Goal: Navigation & Orientation: Find specific page/section

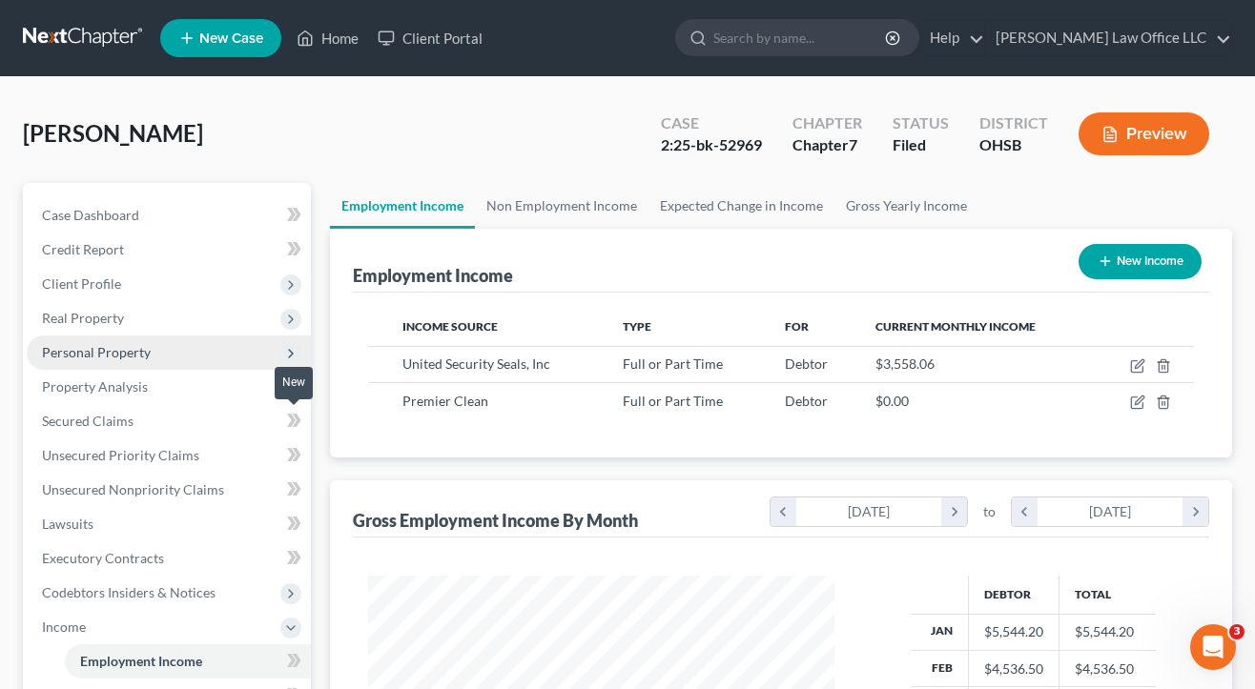
scroll to position [341, 503]
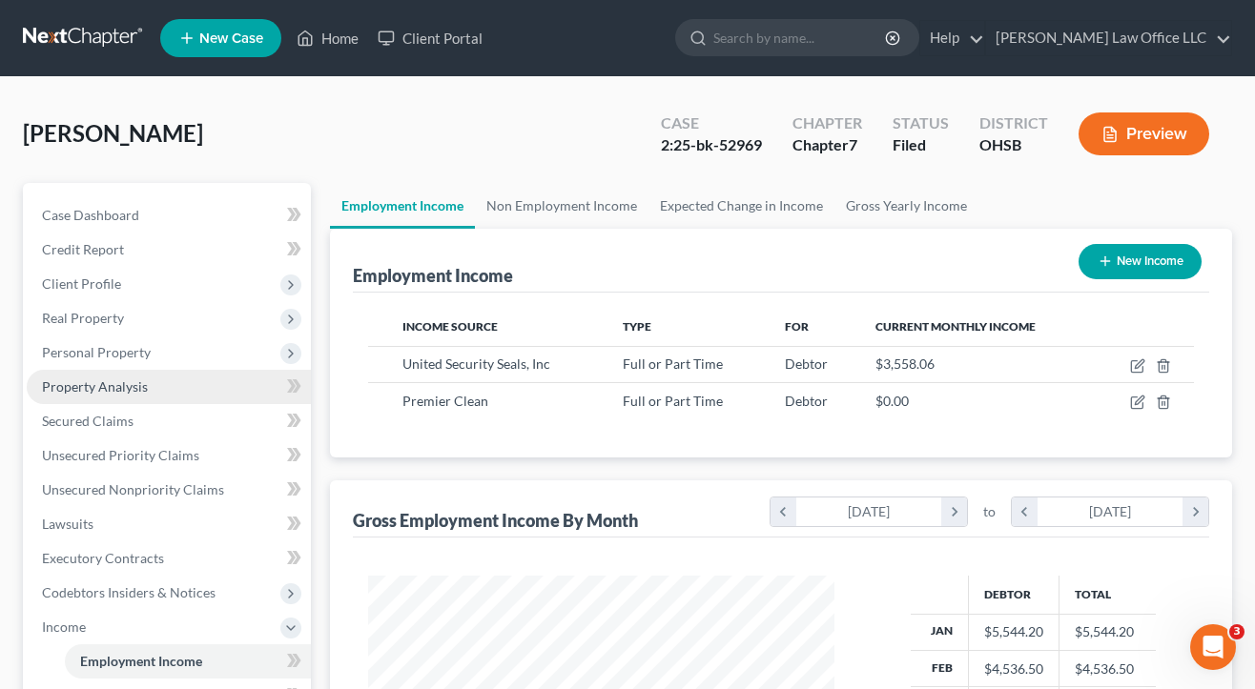
click at [106, 391] on span "Property Analysis" at bounding box center [95, 387] width 106 height 16
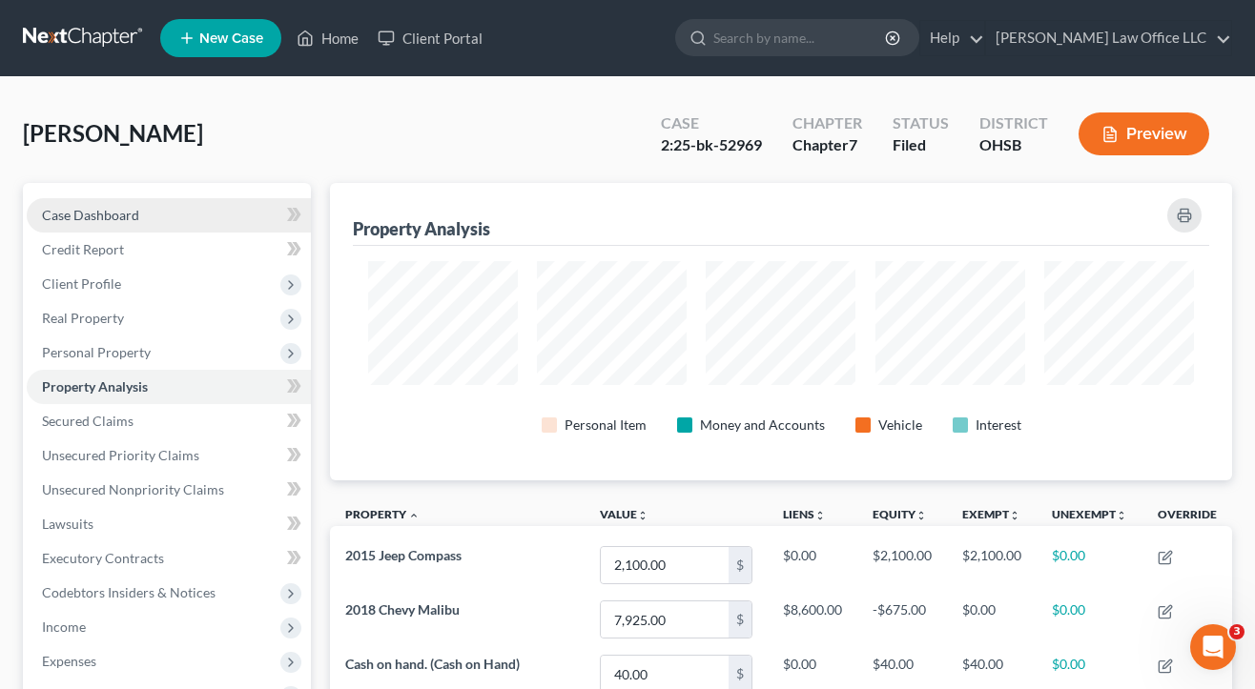
click at [72, 213] on span "Case Dashboard" at bounding box center [90, 215] width 97 height 16
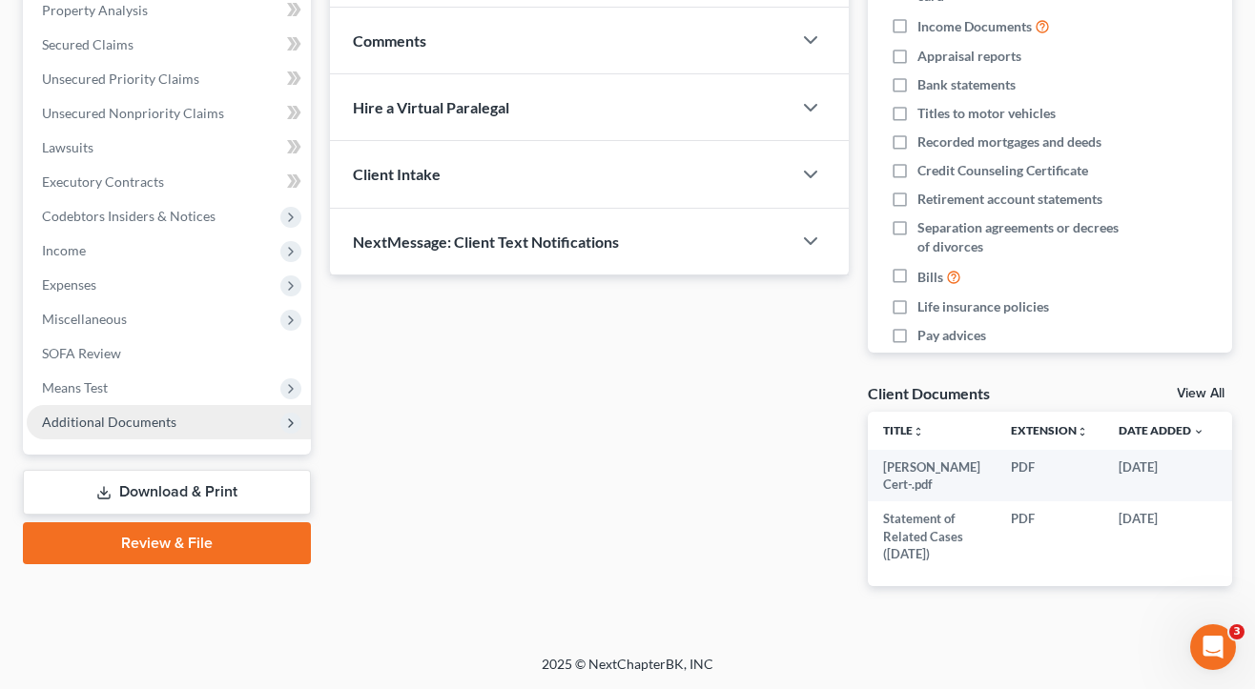
scroll to position [390, 0]
click at [72, 405] on span "Additional Documents" at bounding box center [169, 422] width 284 height 34
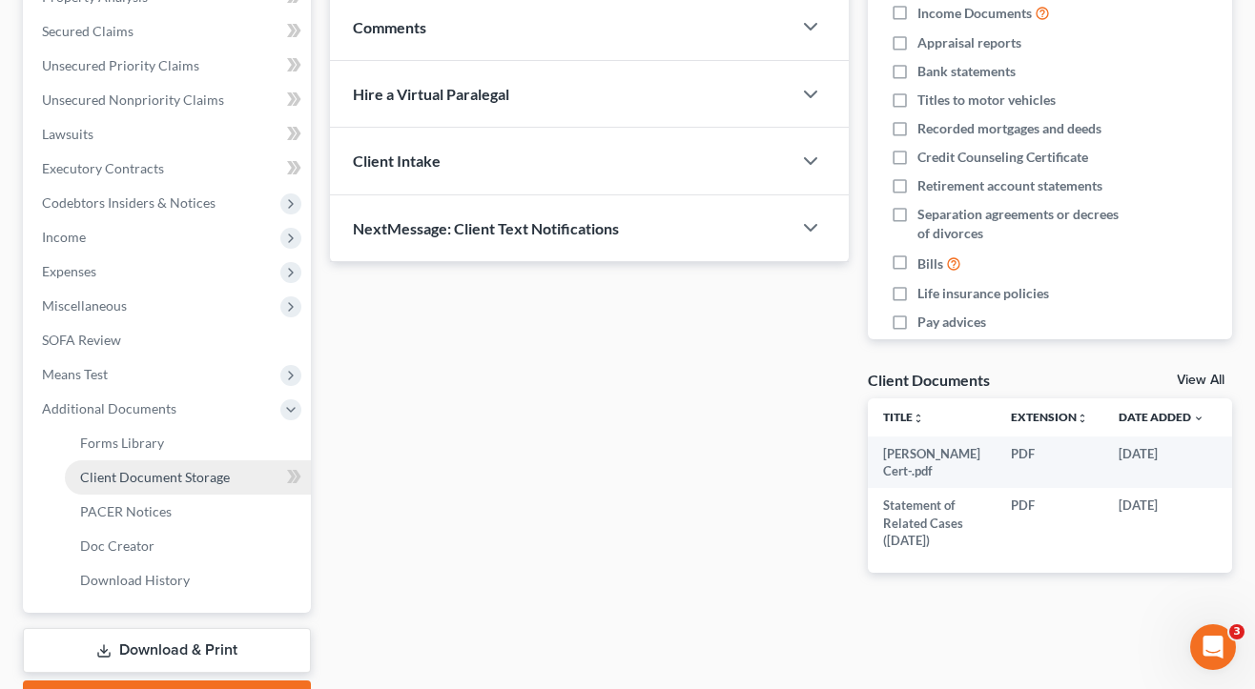
click at [113, 474] on span "Client Document Storage" at bounding box center [155, 477] width 150 height 16
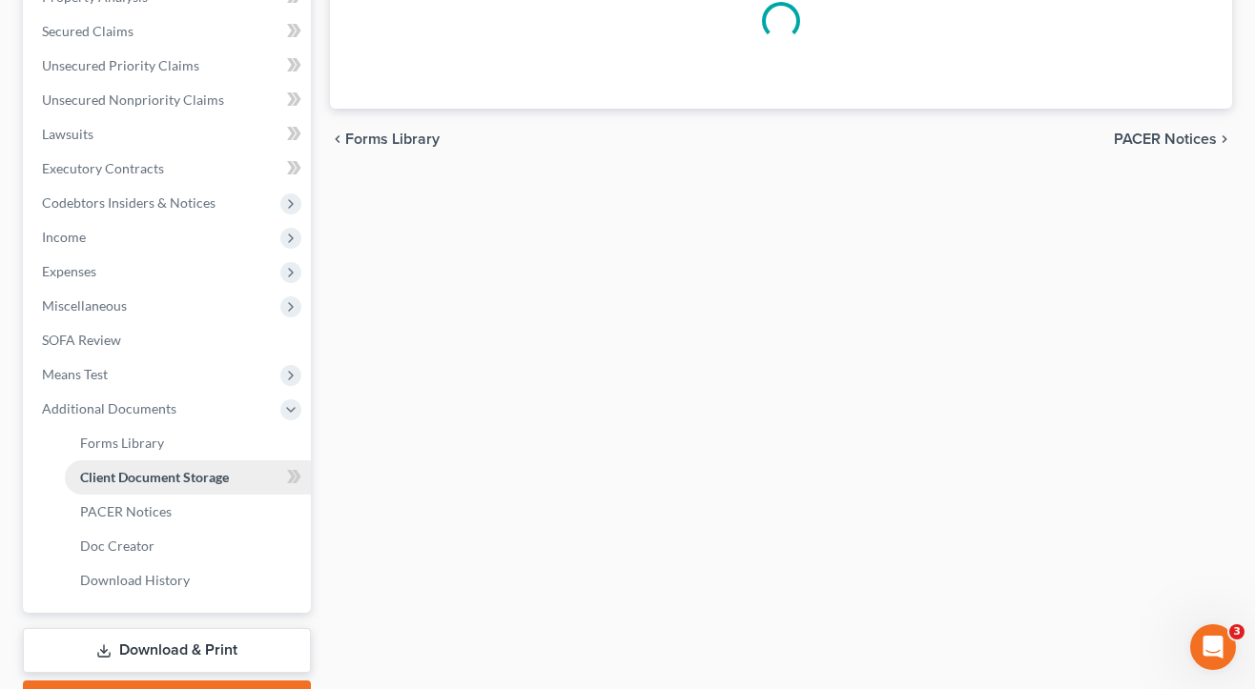
scroll to position [46, 0]
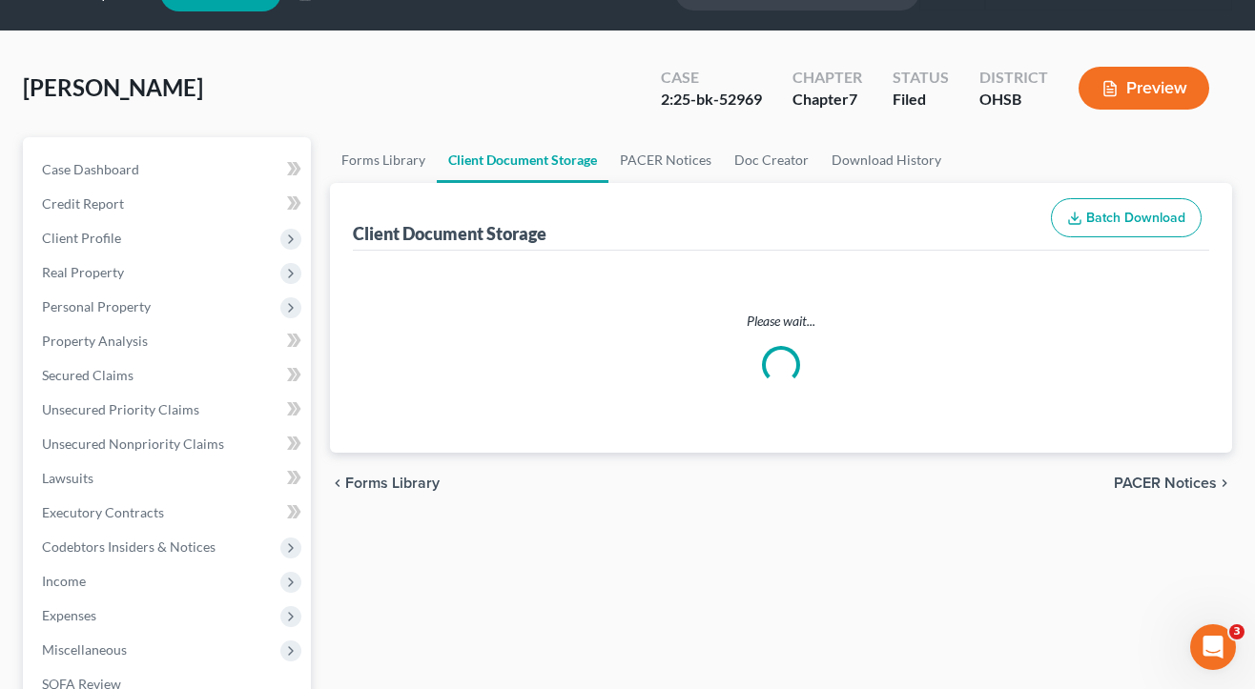
select select "52"
select select "7"
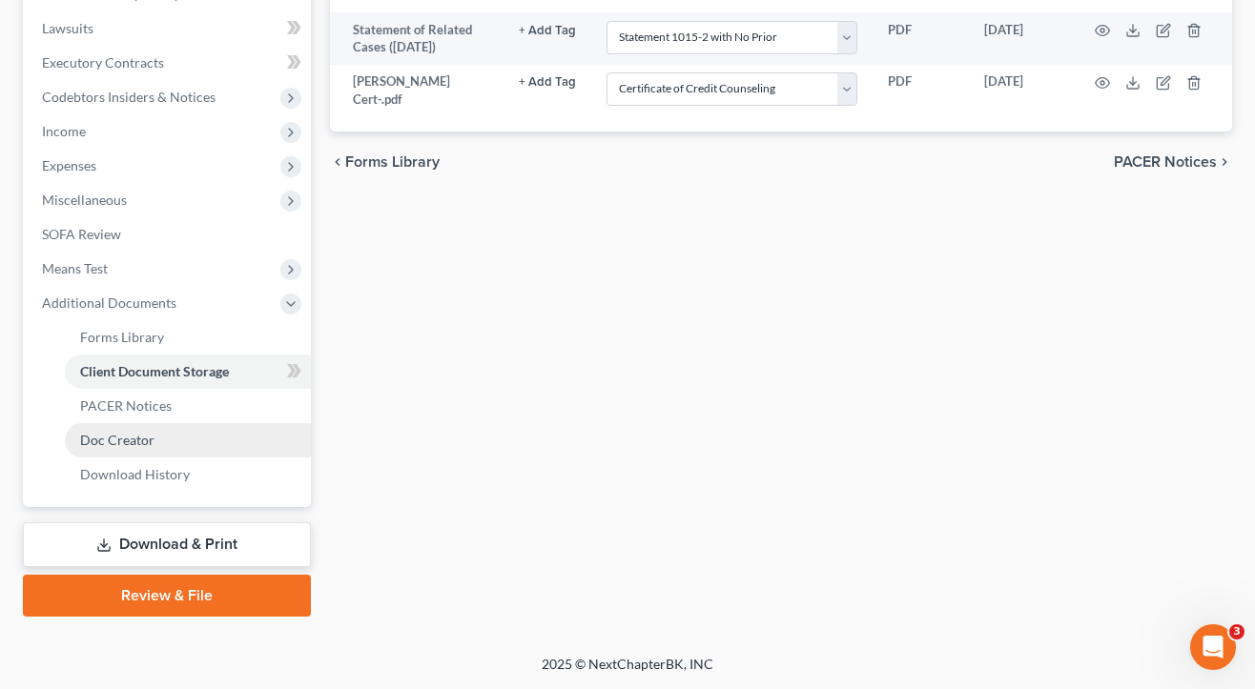
scroll to position [496, 0]
click at [119, 423] on link "Doc Creator" at bounding box center [188, 440] width 246 height 34
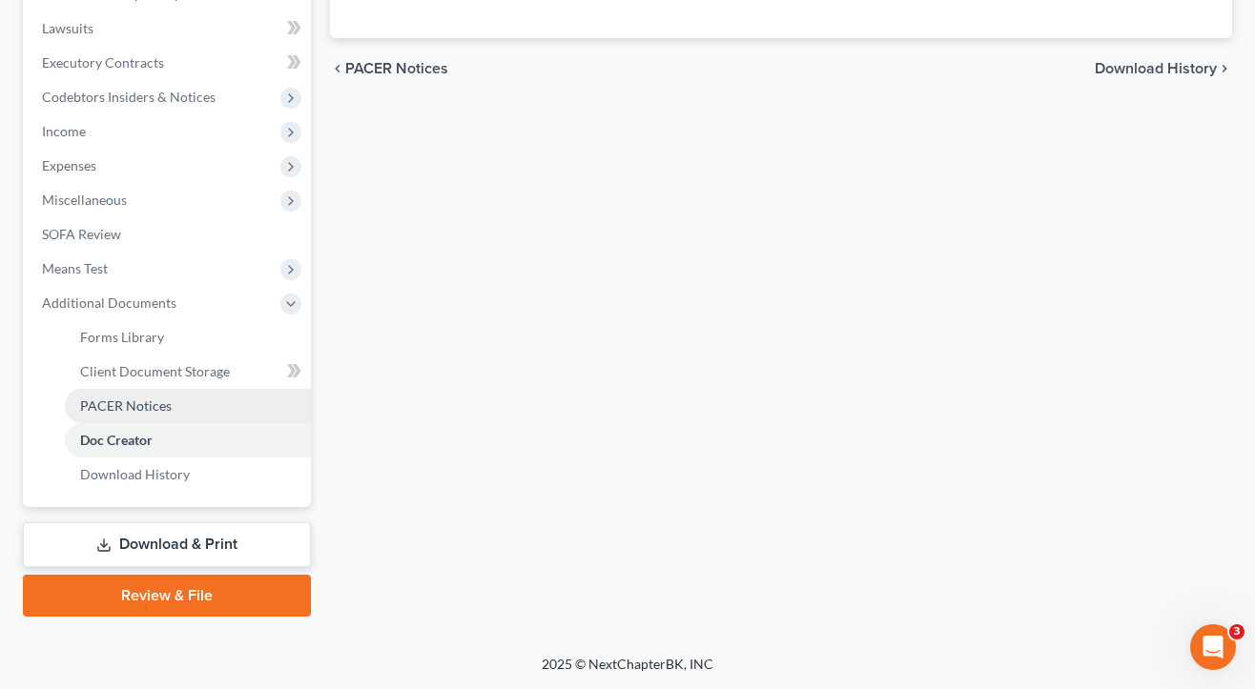
click at [123, 404] on span "PACER Notices" at bounding box center [126, 406] width 92 height 16
